Goal: Transaction & Acquisition: Download file/media

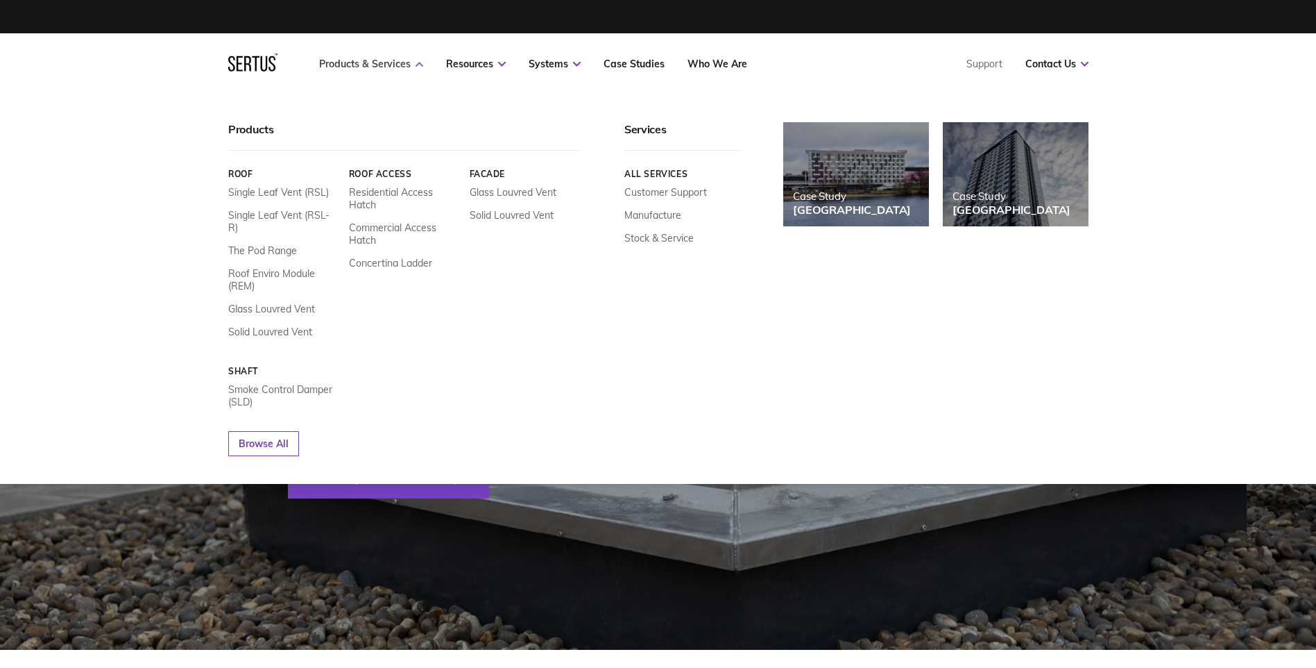
click at [396, 67] on link "Products & Services" at bounding box center [371, 64] width 104 height 12
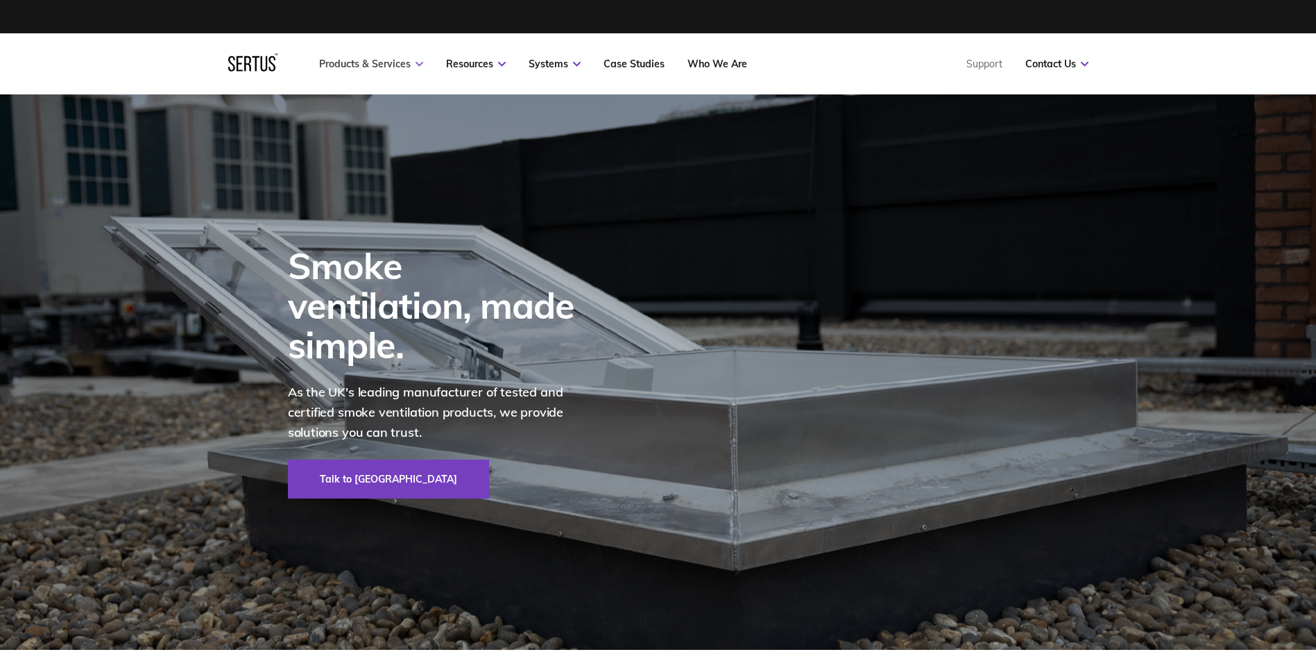
click at [398, 67] on link "Products & Services" at bounding box center [371, 64] width 104 height 12
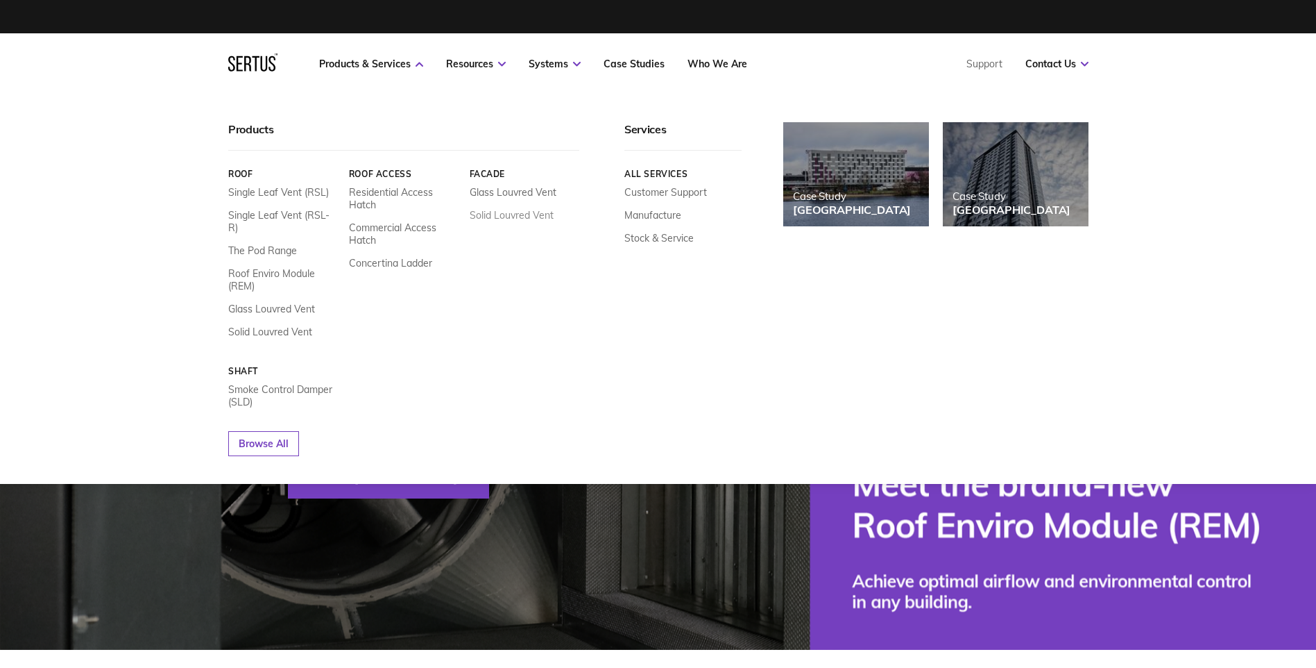
click at [511, 218] on link "Solid Louvred Vent" at bounding box center [511, 215] width 84 height 12
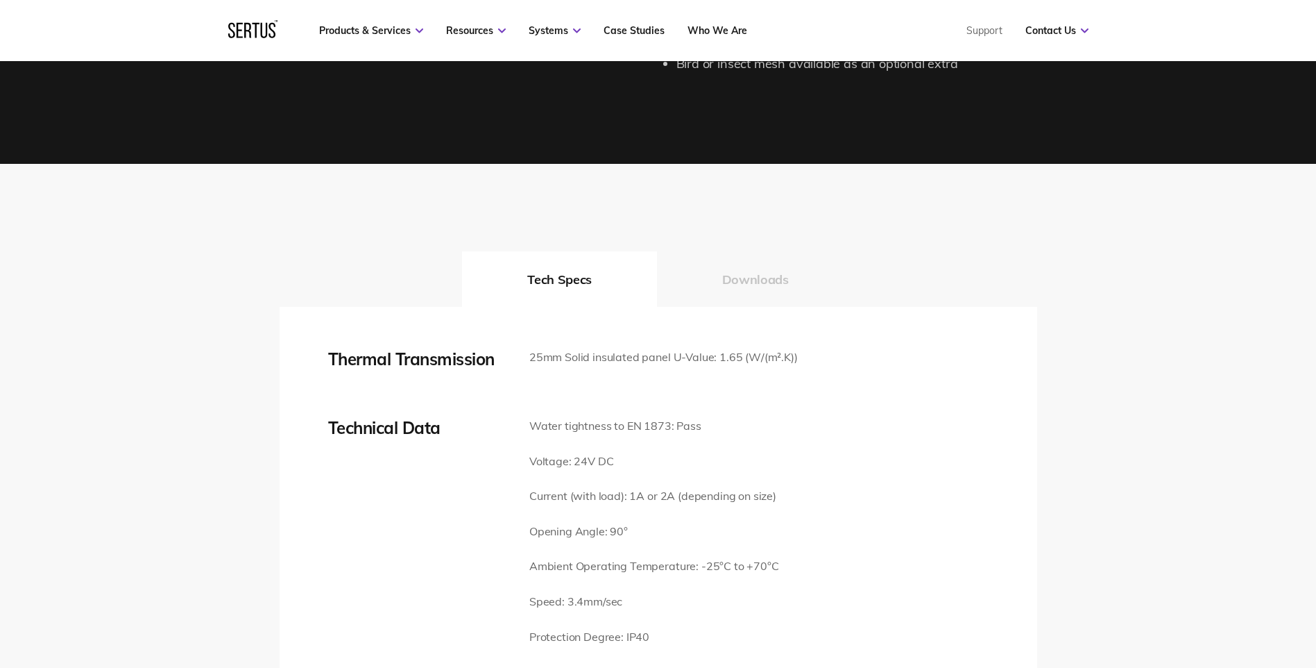
scroll to position [1804, 0]
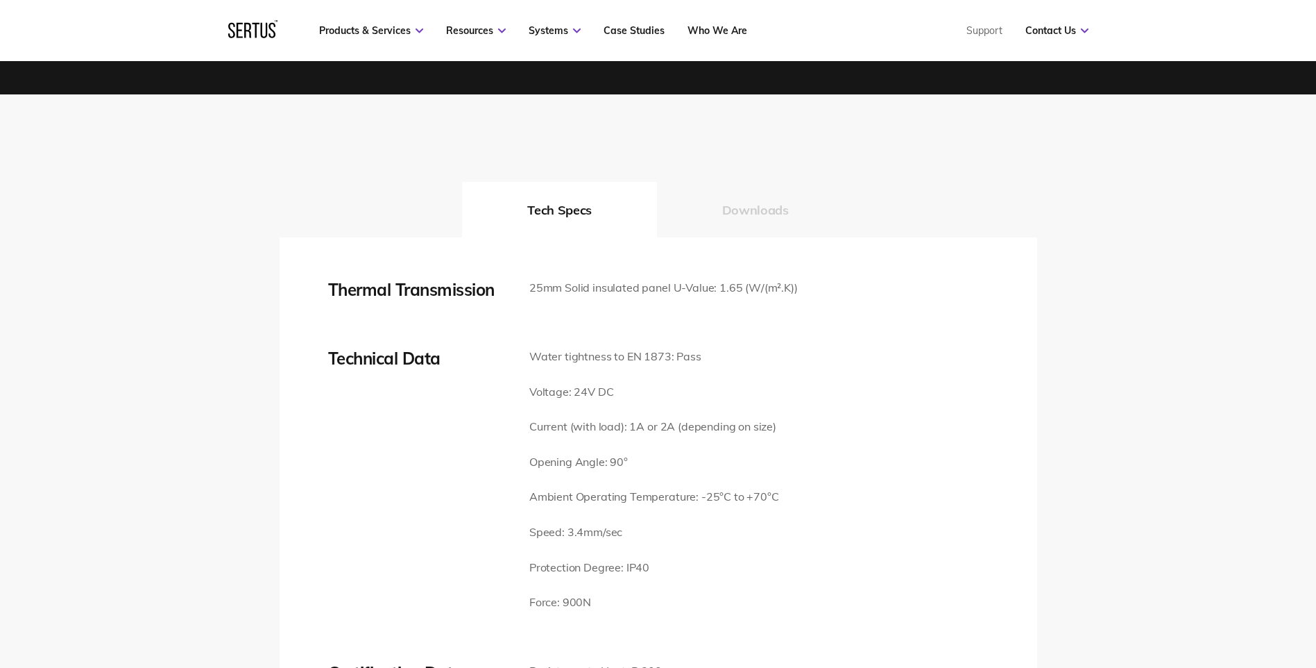
click at [765, 194] on button "Downloads" at bounding box center [755, 210] width 197 height 56
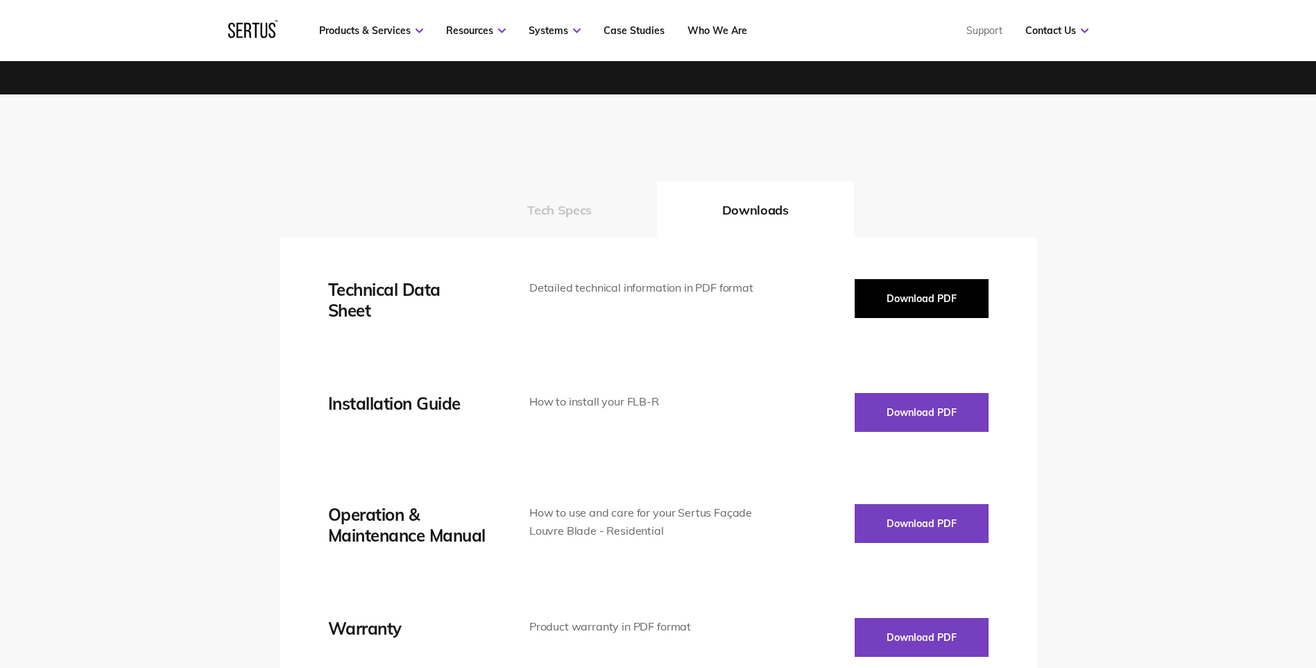
click at [896, 279] on button "Download PDF" at bounding box center [922, 298] width 134 height 39
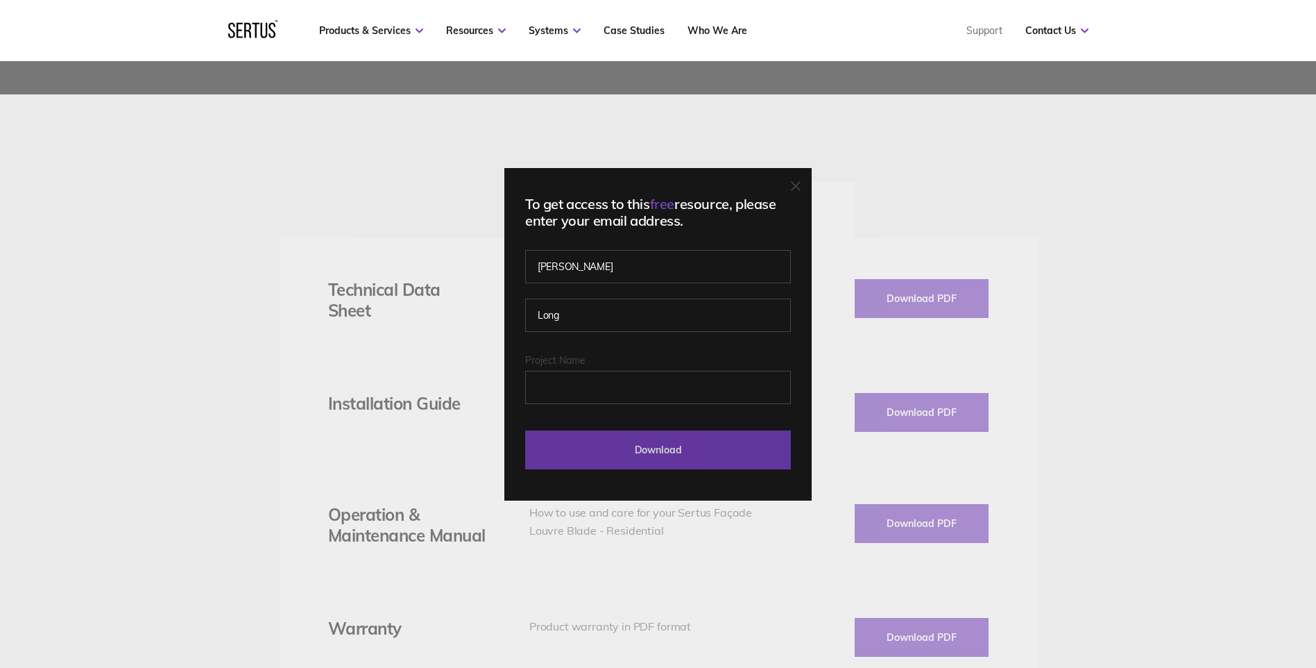
click at [643, 446] on input "Download" at bounding box center [658, 449] width 266 height 39
